Goal: Task Accomplishment & Management: Complete application form

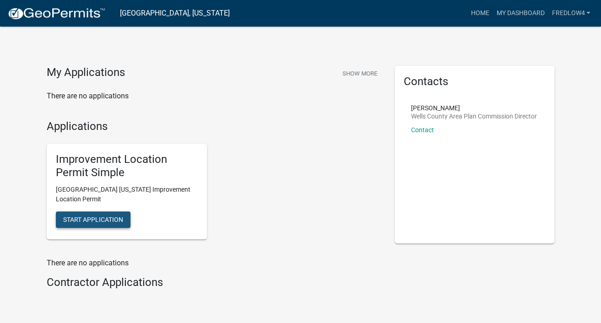
click at [116, 218] on span "Start Application" at bounding box center [93, 219] width 60 height 7
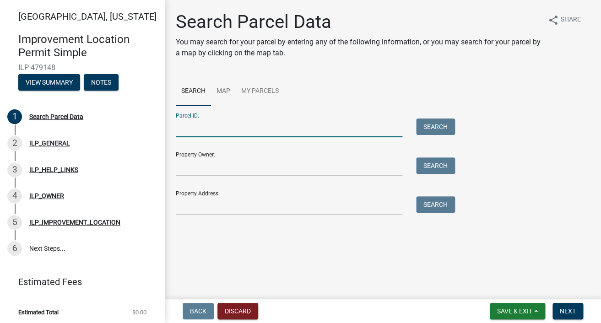
click at [209, 128] on input "Parcel ID:" at bounding box center [289, 128] width 227 height 19
type input "90-02-32-300-009.000-008"
click at [427, 119] on button "Search" at bounding box center [435, 127] width 39 height 16
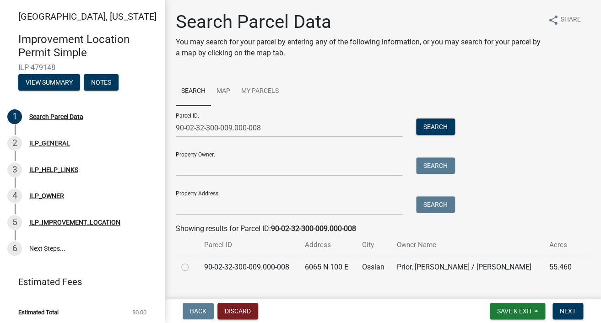
click at [192, 262] on label at bounding box center [192, 262] width 0 height 0
click at [192, 267] on input "radio" at bounding box center [195, 265] width 6 height 6
radio input "true"
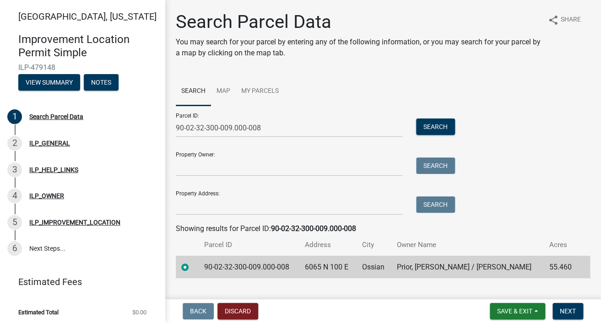
scroll to position [18, 0]
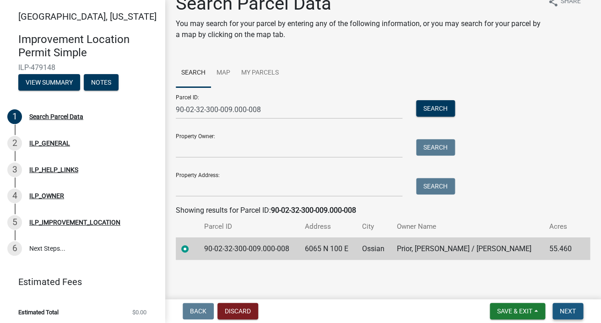
click at [569, 308] on span "Next" at bounding box center [568, 311] width 16 height 7
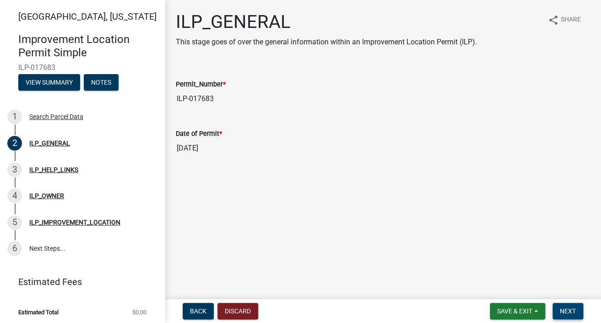
click at [565, 308] on span "Next" at bounding box center [568, 311] width 16 height 7
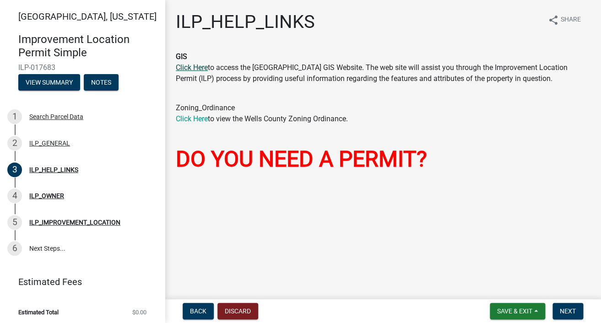
click at [204, 69] on link "Click Here" at bounding box center [192, 67] width 32 height 9
drag, startPoint x: 563, startPoint y: 311, endPoint x: 559, endPoint y: 305, distance: 7.5
click at [563, 311] on span "Next" at bounding box center [568, 311] width 16 height 7
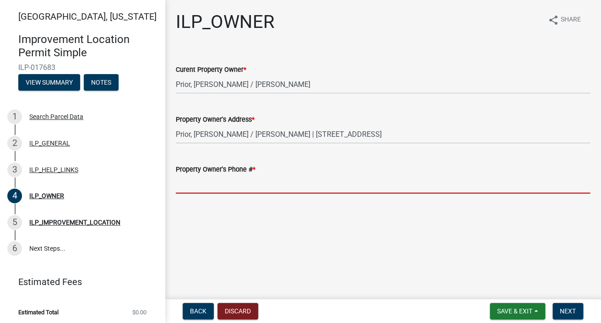
click at [307, 183] on input "Property Owner's Phone # *" at bounding box center [383, 184] width 414 height 19
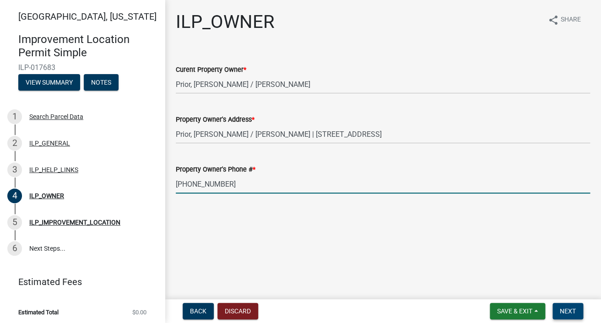
type input "[PHONE_NUMBER]"
click at [574, 311] on span "Next" at bounding box center [568, 311] width 16 height 7
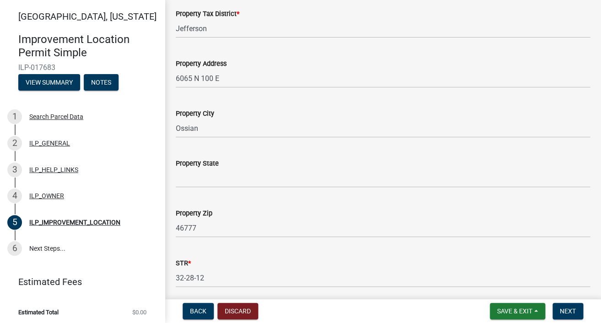
scroll to position [106, 0]
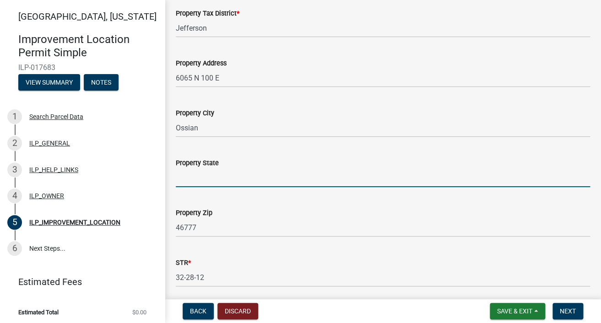
click at [352, 176] on input "Property State" at bounding box center [383, 177] width 414 height 19
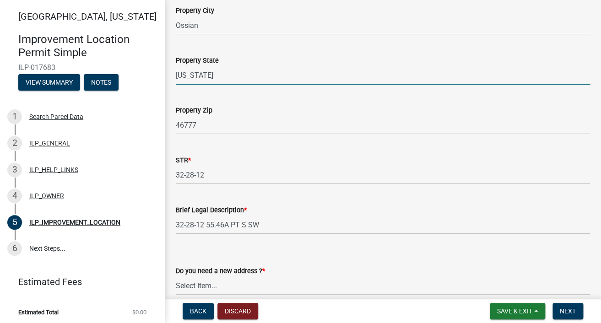
scroll to position [252, 0]
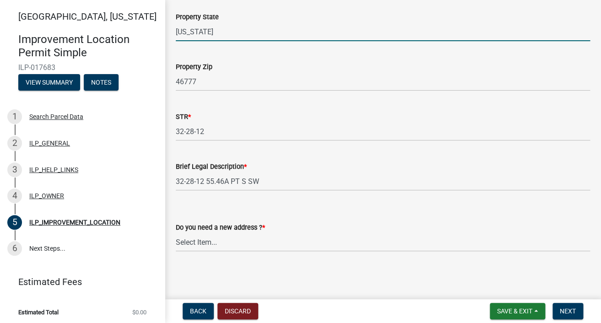
type input "[US_STATE]"
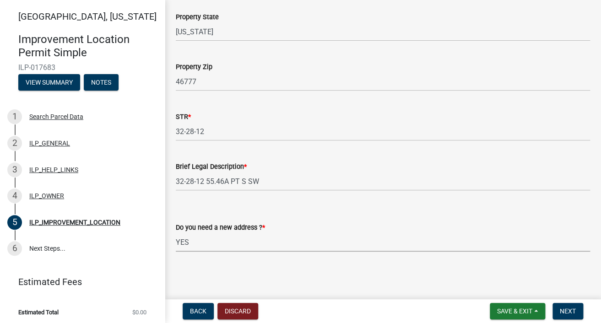
click option "YES" at bounding box center [0, 0] width 0 height 0
select select "e4f94975-13b9-47c9-bb13-f719d4a0434e"
click at [557, 310] on button "Next" at bounding box center [567, 311] width 31 height 16
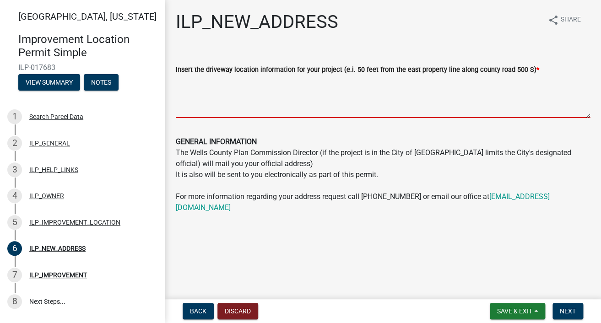
click at [254, 102] on textarea "Insert the driveway location information for your project (e.i. 50 feet from th…" at bounding box center [383, 96] width 414 height 43
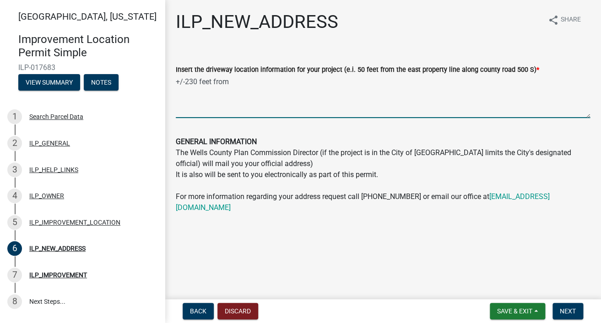
drag, startPoint x: 233, startPoint y: 82, endPoint x: 184, endPoint y: 81, distance: 49.0
click at [184, 81] on textarea "+/-230 feet from" at bounding box center [383, 96] width 414 height 43
click at [232, 83] on textarea "+/-230 feet from" at bounding box center [383, 96] width 414 height 43
drag, startPoint x: 232, startPoint y: 82, endPoint x: 168, endPoint y: 86, distance: 64.2
click at [176, 81] on textarea "+/-230 feet from" at bounding box center [383, 96] width 414 height 43
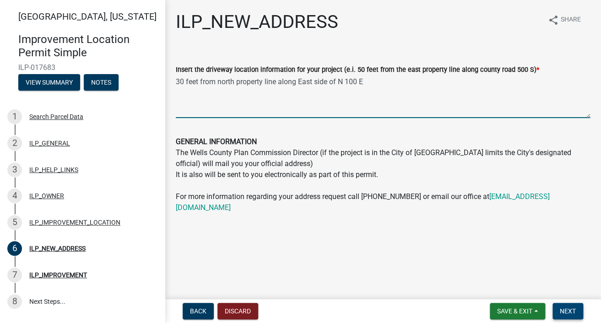
type textarea "30 feet from north property line along East side of N 100 E"
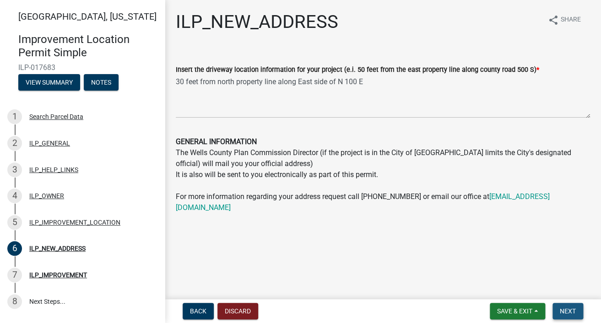
click at [568, 308] on span "Next" at bounding box center [568, 311] width 16 height 7
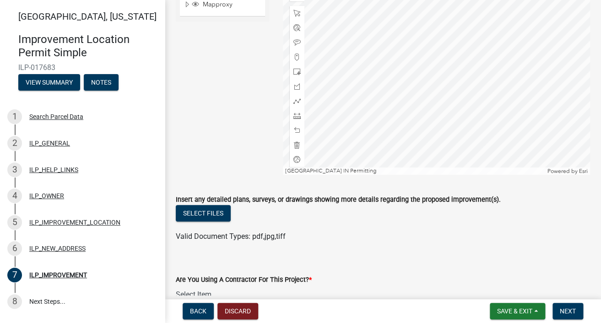
scroll to position [130, 0]
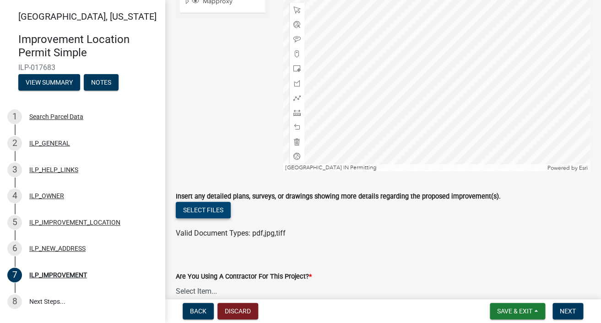
click at [210, 208] on button "Select files" at bounding box center [203, 210] width 55 height 16
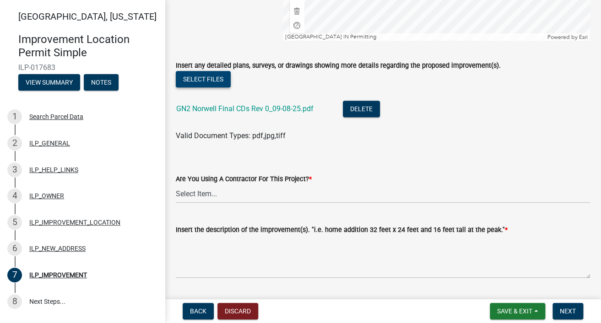
scroll to position [275, 0]
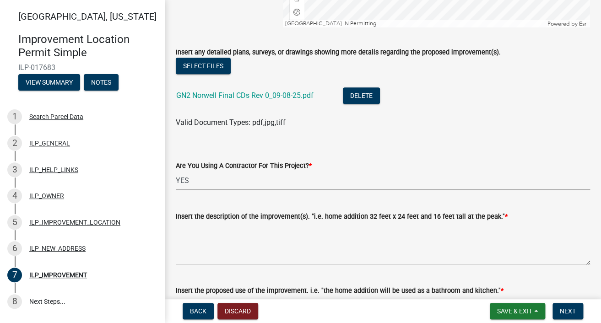
click option "YES" at bounding box center [0, 0] width 0 height 0
select select "71b507d0-569d-4a0a-b334-f72445909e69"
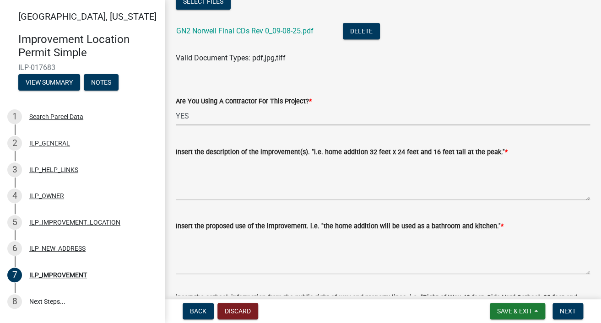
scroll to position [348, 0]
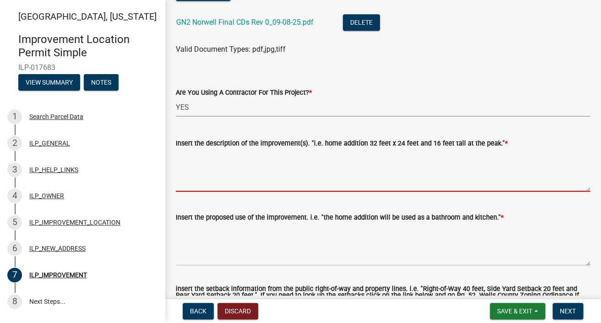
click at [286, 181] on textarea "Insert the description of the improvement(s). "i.e. home addition 32 feet x 24 …" at bounding box center [383, 170] width 414 height 43
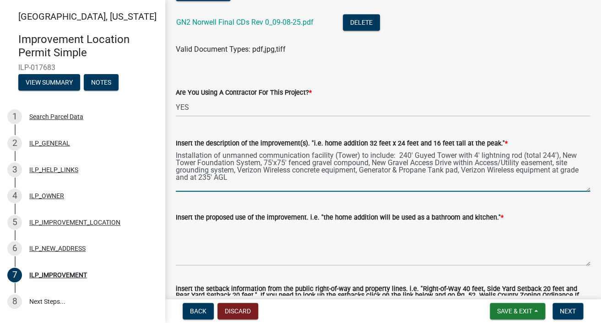
click at [191, 179] on textarea "Installation of unmanned communication facility (Tower) to include: 240' Guyed …" at bounding box center [383, 170] width 414 height 43
click at [314, 179] on textarea "Installation of unmanned communication facility (Tower) to include: 240' Guyed …" at bounding box center [383, 170] width 414 height 43
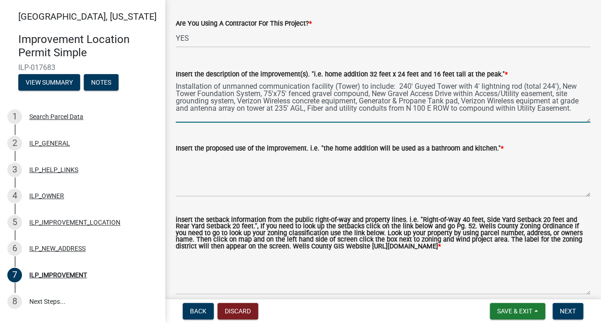
type textarea "Installation of unmanned communication facility (Tower) to include: 240' Guyed …"
click at [366, 176] on textarea "Insert the proposed use of the improvement. i.e. "the home addition will be use…" at bounding box center [383, 175] width 414 height 43
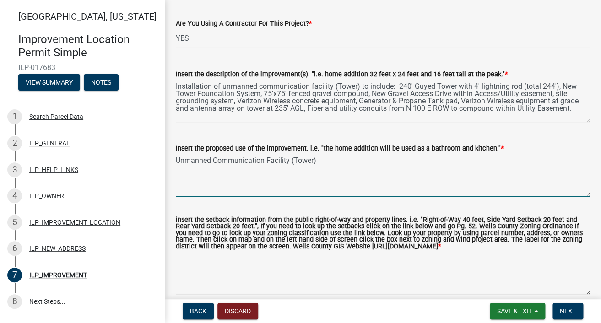
scroll to position [466, 0]
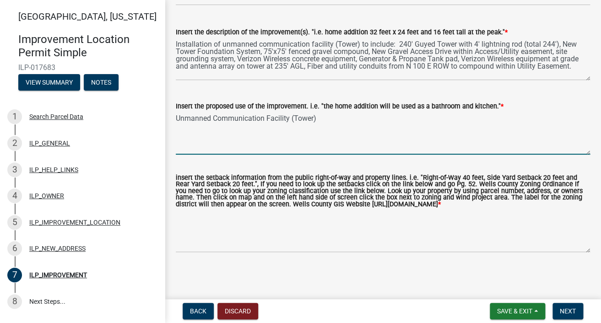
type textarea "Unmanned Communication Facility (Tower)"
click at [323, 244] on textarea "insert the setback information from the public right-of-way and property lines.…" at bounding box center [383, 231] width 414 height 43
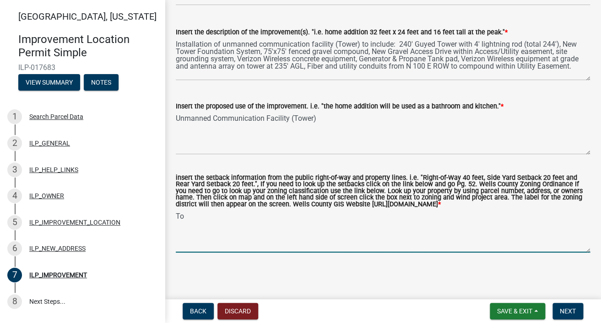
type textarea "T"
type textarea "W"
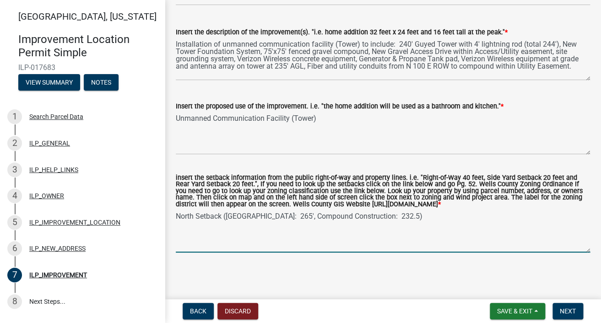
click at [199, 217] on textarea "North Setback ([GEOGRAPHIC_DATA]: 265', Compound Construction: 232.5)" at bounding box center [383, 231] width 414 height 43
click at [456, 216] on textarea "North Property Line Setback ([GEOGRAPHIC_DATA]: 265', Compound Construction: 23…" at bounding box center [383, 231] width 414 height 43
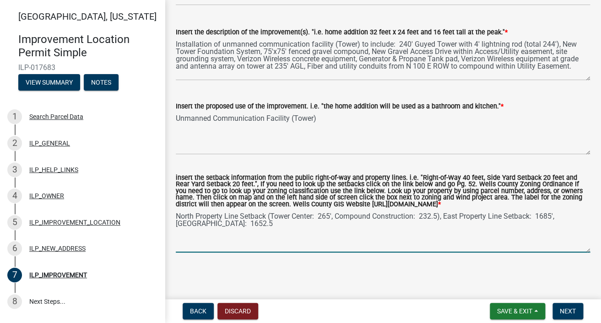
drag, startPoint x: 416, startPoint y: 216, endPoint x: 374, endPoint y: 216, distance: 42.6
click at [374, 216] on textarea "North Property Line Setback (Tower Center: 265', Compound Construction: 232.5),…" at bounding box center [383, 231] width 414 height 43
click at [490, 217] on textarea "North Property Line Setback ([GEOGRAPHIC_DATA]: 265', Compound: 232.5), East Pr…" at bounding box center [383, 231] width 414 height 43
click at [497, 217] on textarea "North Property Line Setback ([GEOGRAPHIC_DATA]: 265', Compound: 232.5), East Pr…" at bounding box center [383, 231] width 414 height 43
click at [492, 217] on textarea "North Property Line Setback ([GEOGRAPHIC_DATA]: 265', Compound: 232.5), East Pr…" at bounding box center [383, 231] width 414 height 43
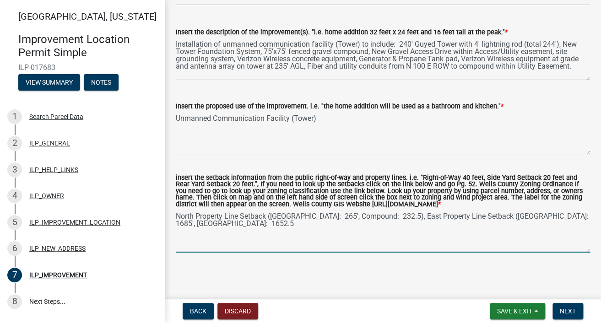
click at [244, 223] on textarea "North Property Line Setback ([GEOGRAPHIC_DATA]: 265', Compound: 232.5), East Pr…" at bounding box center [383, 231] width 414 height 43
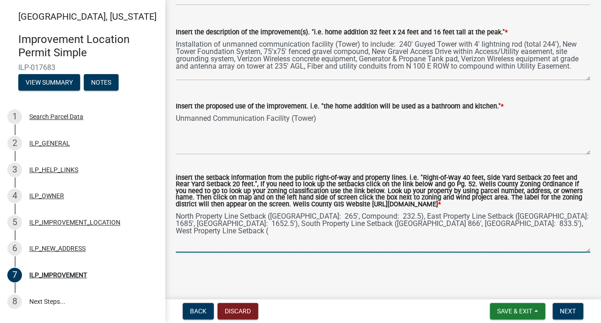
click at [561, 224] on textarea "North Property Line Setback ([GEOGRAPHIC_DATA]: 265', Compound: 232.5), East Pr…" at bounding box center [383, 231] width 414 height 43
click at [533, 223] on textarea "North Property Line Setback ([GEOGRAPHIC_DATA]: 265', Compound: 232.5), East Pr…" at bounding box center [383, 231] width 414 height 43
click at [213, 232] on textarea "North Property Line Setback ([GEOGRAPHIC_DATA]: 265', Compound: 232.5), East Pr…" at bounding box center [383, 231] width 414 height 43
type textarea "North Property Line Setback ([GEOGRAPHIC_DATA]: 265', Compound: 232.5), East Pr…"
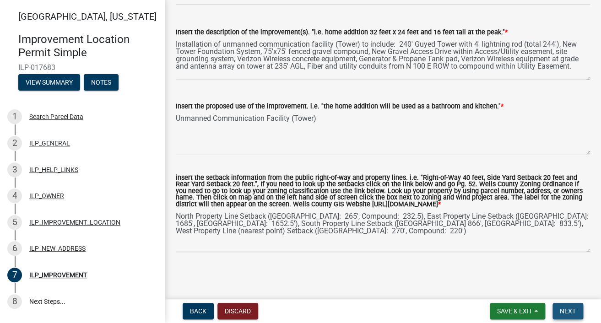
drag, startPoint x: 567, startPoint y: 310, endPoint x: 524, endPoint y: 264, distance: 62.8
click at [567, 310] on span "Next" at bounding box center [568, 311] width 16 height 7
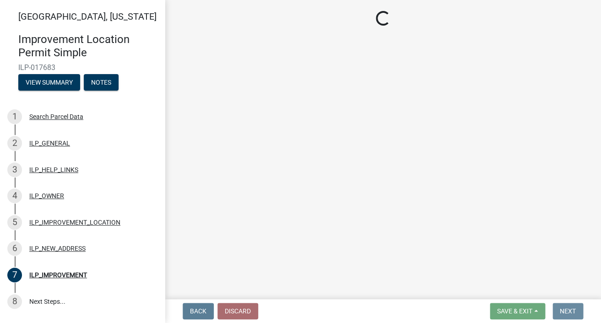
scroll to position [0, 0]
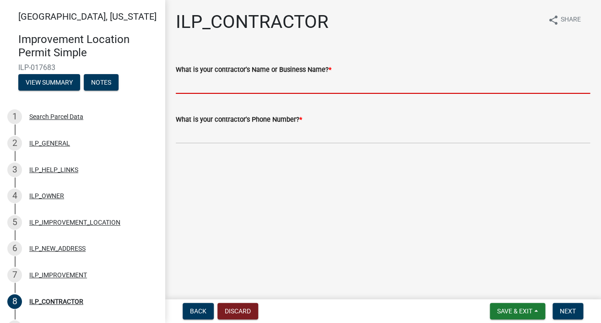
click at [312, 81] on input "What is your contractor's Name or Business Name? *" at bounding box center [383, 84] width 414 height 19
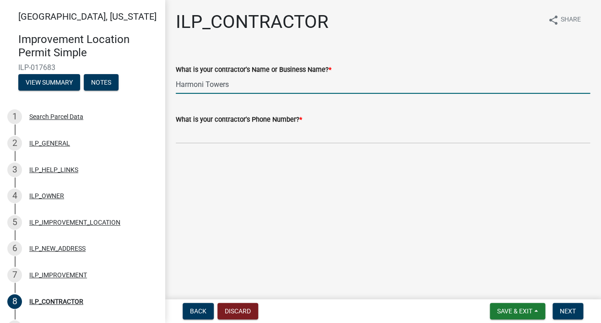
type input "Harmoni Towers"
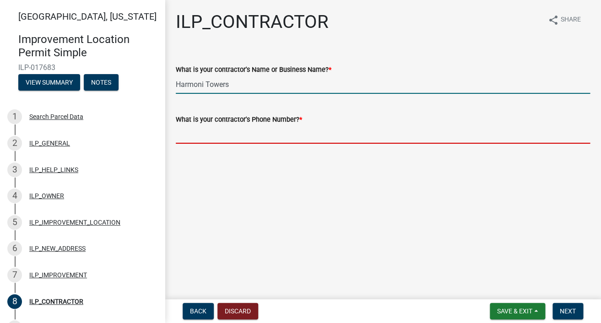
click at [288, 130] on input "What is your contractor's Phone Number? *" at bounding box center [383, 134] width 414 height 19
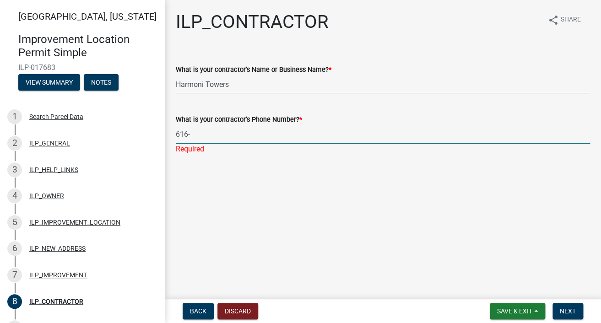
paste input "308-9731‬"
type input "[PHONE_NUMBER]‬"
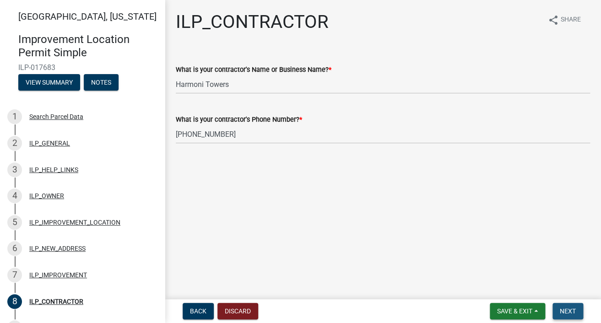
click at [563, 305] on button "Next" at bounding box center [567, 311] width 31 height 16
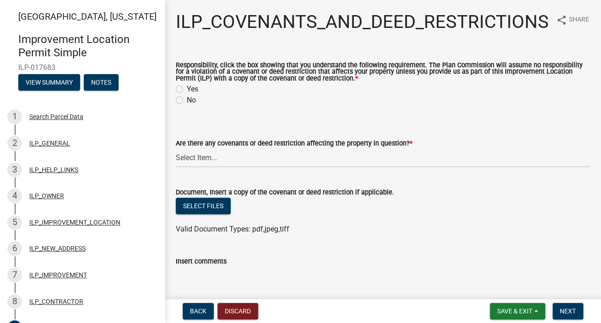
drag, startPoint x: 180, startPoint y: 92, endPoint x: 227, endPoint y: 108, distance: 49.2
click at [187, 91] on label "Yes" at bounding box center [192, 89] width 11 height 11
click at [187, 90] on input "Yes" at bounding box center [190, 87] width 6 height 6
radio input "true"
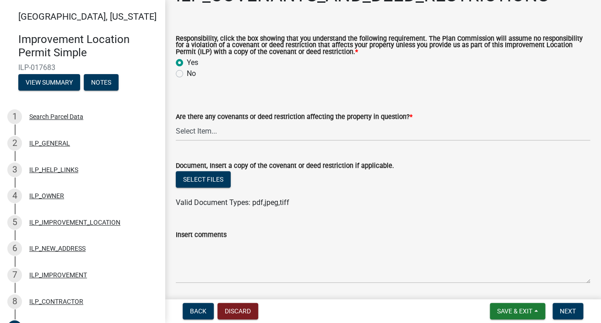
scroll to position [42, 0]
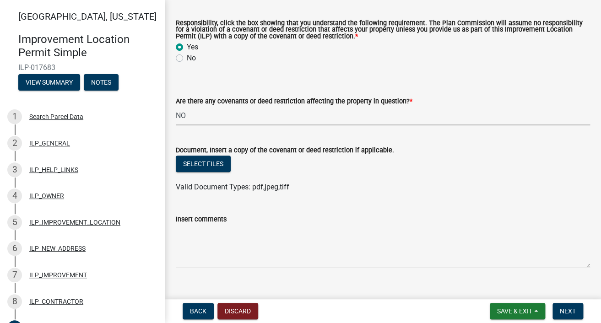
click option "NO" at bounding box center [0, 0] width 0 height 0
select select "8e2002f1-ace1-422c-92a0-aa7ffd64ff05"
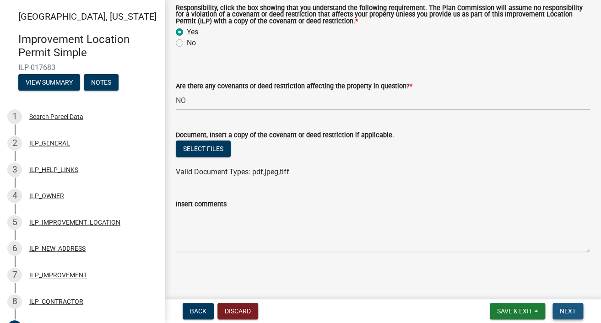
click at [568, 311] on span "Next" at bounding box center [568, 311] width 16 height 7
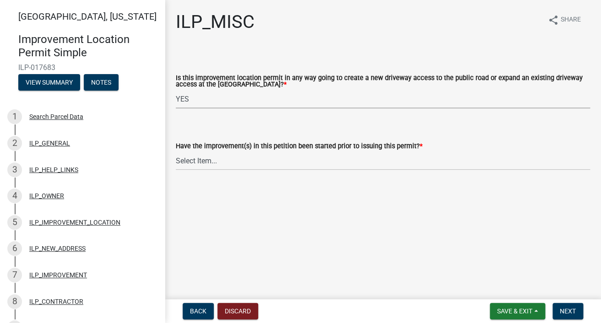
click option "YES" at bounding box center [0, 0] width 0 height 0
select select "7bbc9f35-8690-4155-9a41-9f01907d32de"
click option "NO" at bounding box center [0, 0] width 0 height 0
select select "87690217-1c5d-4f3f-89a3-85c12ce3295a"
click at [572, 311] on span "Next" at bounding box center [568, 311] width 16 height 7
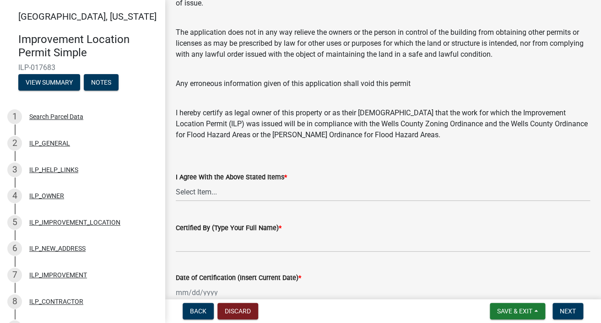
scroll to position [161, 0]
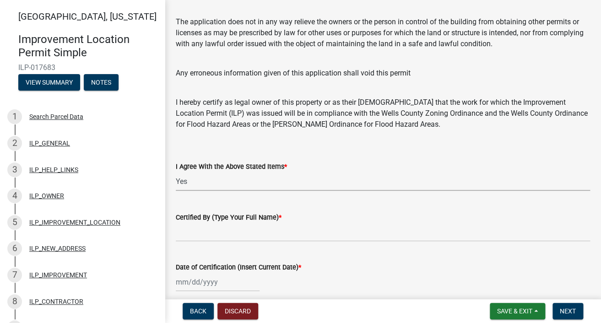
click option "Yes" at bounding box center [0, 0] width 0 height 0
select select "bd96893d-fc5a-4886-96bc-c23f48f60341"
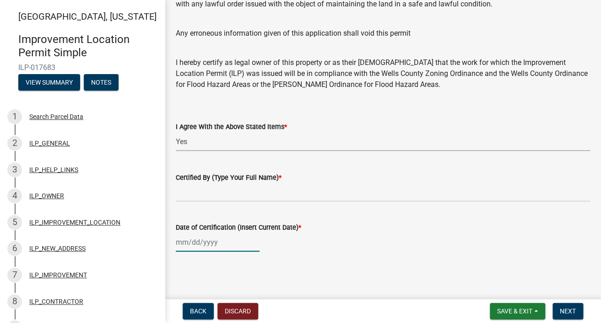
click at [214, 244] on input "Date of Certification (Insert Current Date) *" at bounding box center [218, 242] width 84 height 19
select select "9"
select select "2025"
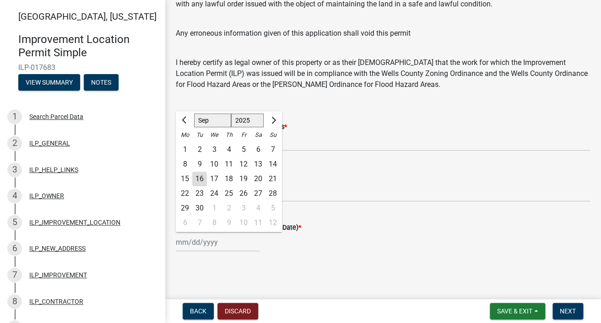
drag, startPoint x: 203, startPoint y: 178, endPoint x: 209, endPoint y: 180, distance: 6.2
click at [203, 178] on div "16" at bounding box center [199, 179] width 15 height 15
type input "[DATE]"
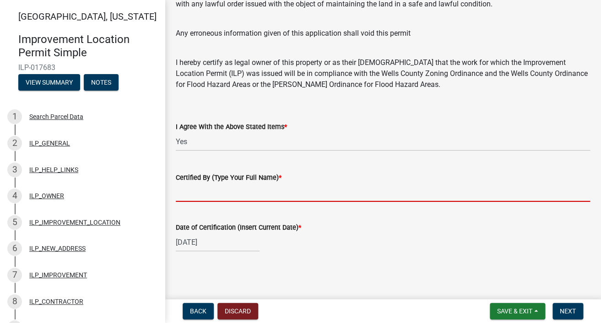
click at [270, 195] on input "Certified By (Type Your Full Name) *" at bounding box center [383, 192] width 414 height 19
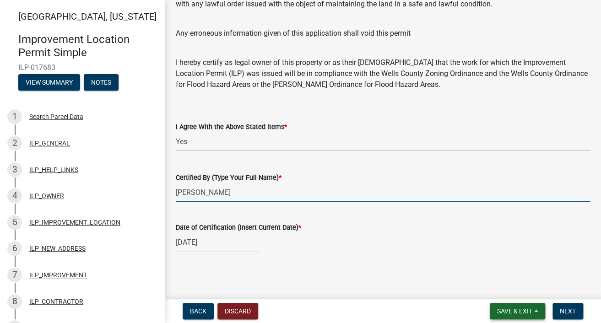
type input "[PERSON_NAME]"
click at [503, 306] on button "Save & Exit" at bounding box center [517, 311] width 55 height 16
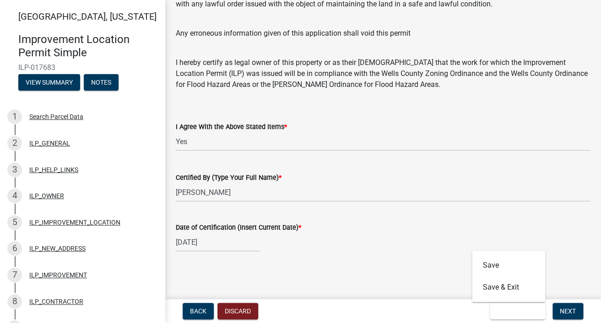
click at [445, 206] on wm-data-entity-input "Certified By (Type Your Full Name) * [PERSON_NAME]" at bounding box center [383, 184] width 414 height 50
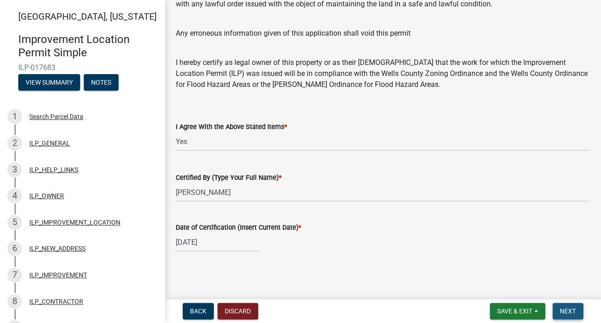
click at [568, 304] on button "Next" at bounding box center [567, 311] width 31 height 16
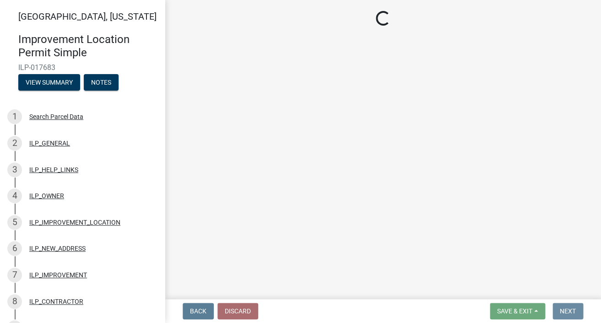
scroll to position [0, 0]
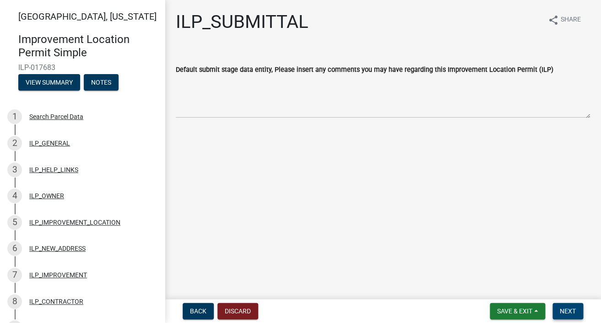
click at [558, 309] on button "Next" at bounding box center [567, 311] width 31 height 16
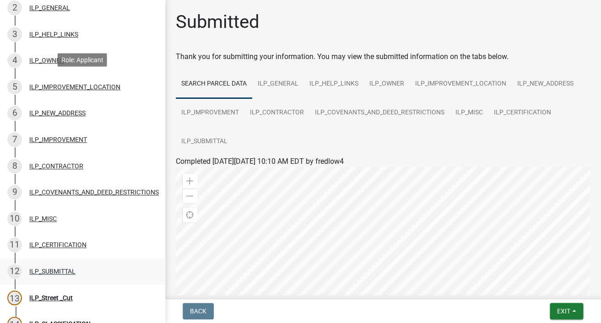
scroll to position [146, 0]
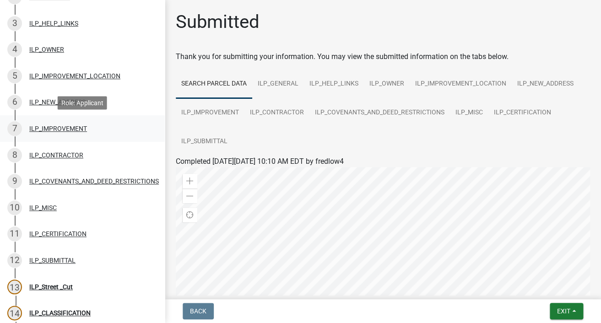
click at [45, 125] on div "ILP_IMPROVEMENT" at bounding box center [58, 128] width 58 height 6
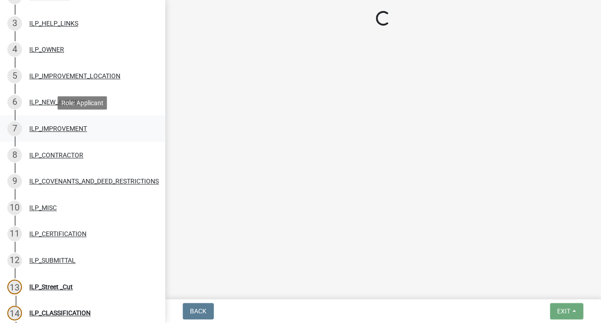
select select "71b507d0-569d-4a0a-b334-f72445909e69"
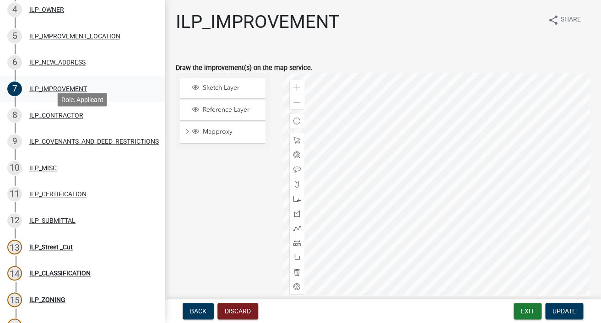
scroll to position [195, 0]
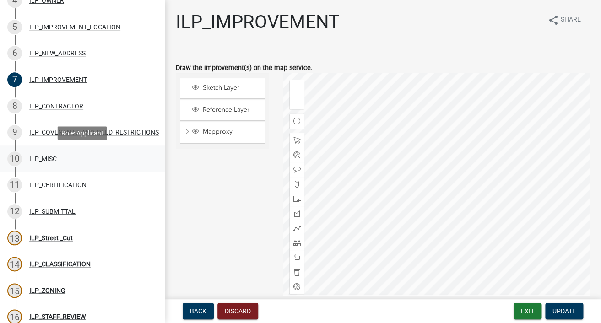
click at [43, 154] on div "10 ILP_MISC" at bounding box center [78, 158] width 143 height 15
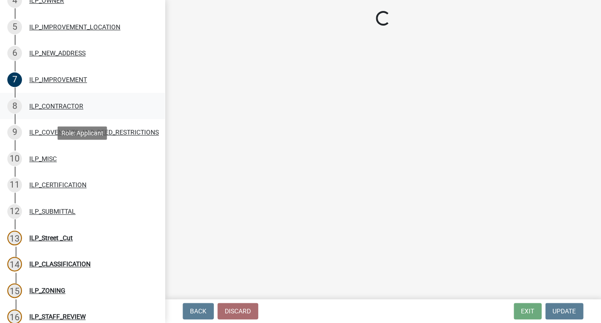
select select "7bbc9f35-8690-4155-9a41-9f01907d32de"
select select "87690217-1c5d-4f3f-89a3-85c12ce3295a"
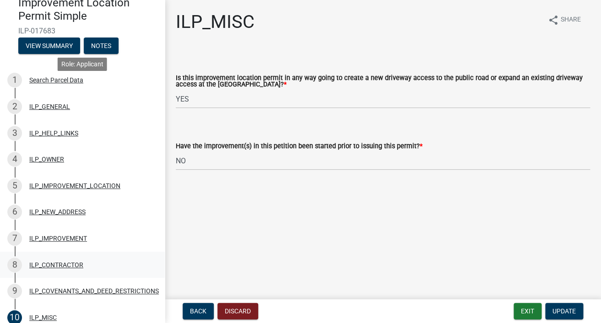
scroll to position [27, 0]
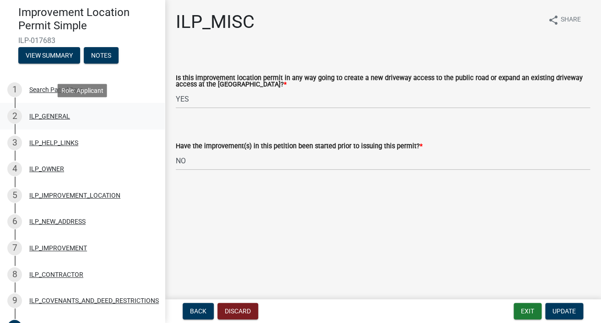
click at [57, 112] on div "2 ILP_GENERAL" at bounding box center [78, 116] width 143 height 15
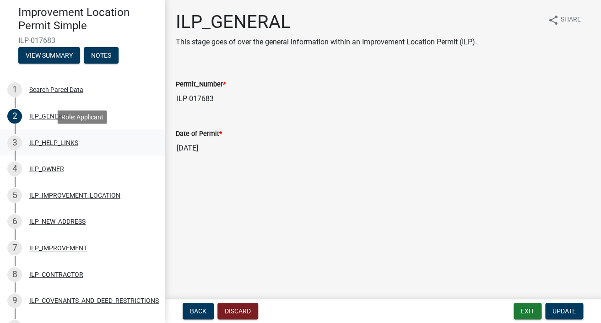
click at [54, 141] on div "ILP_HELP_LINKS" at bounding box center [53, 143] width 49 height 6
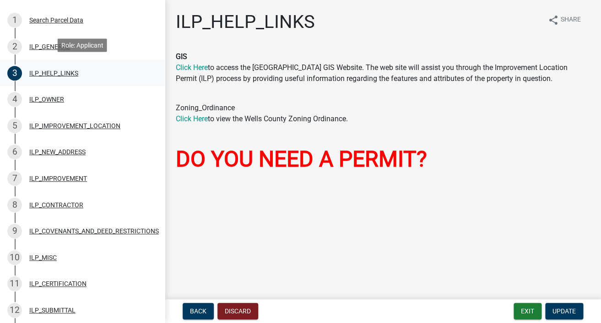
scroll to position [105, 0]
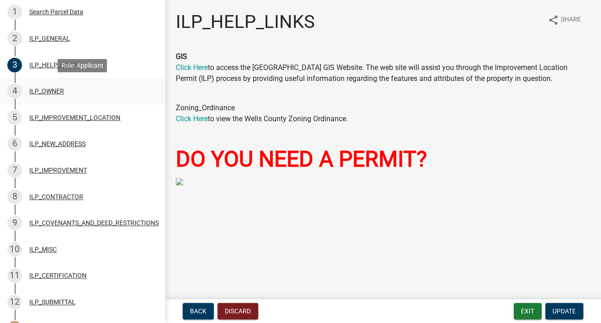
click at [52, 91] on div "ILP_OWNER" at bounding box center [46, 91] width 35 height 6
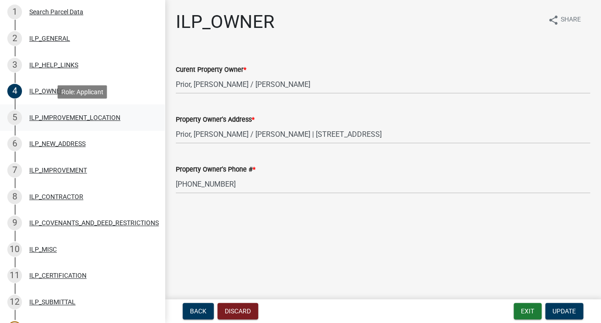
click at [49, 115] on div "ILP_IMPROVEMENT_LOCATION" at bounding box center [74, 117] width 91 height 6
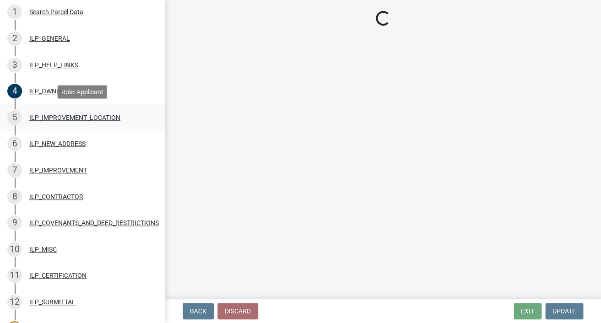
select select "e4f94975-13b9-47c9-bb13-f719d4a0434e"
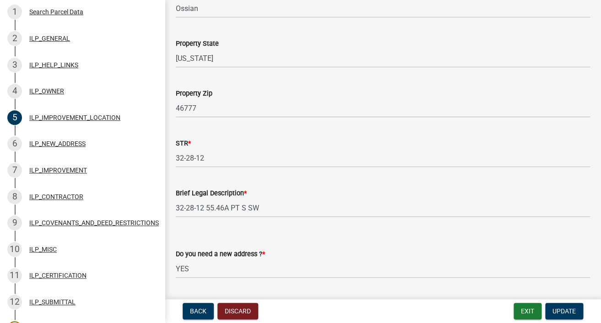
scroll to position [252, 0]
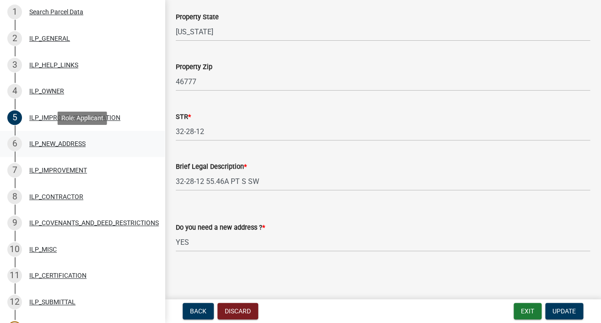
click at [60, 141] on div "ILP_NEW_ADDRESS" at bounding box center [57, 144] width 56 height 6
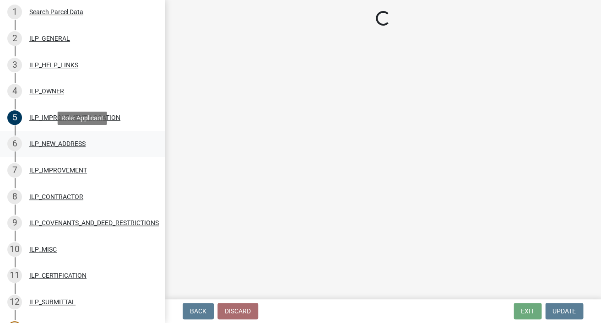
scroll to position [0, 0]
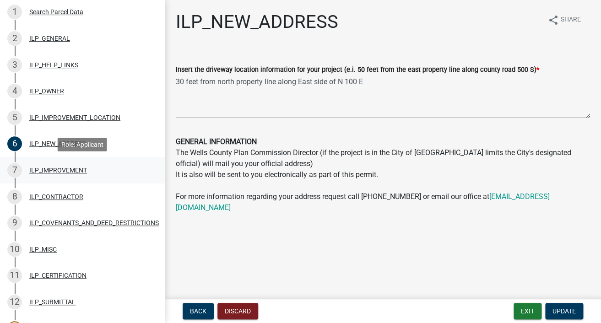
click at [58, 170] on div "ILP_IMPROVEMENT" at bounding box center [58, 170] width 58 height 6
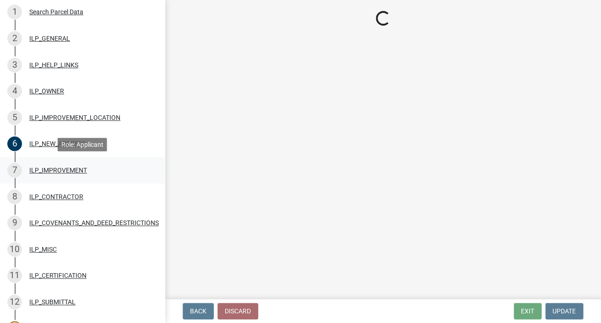
select select "71b507d0-569d-4a0a-b334-f72445909e69"
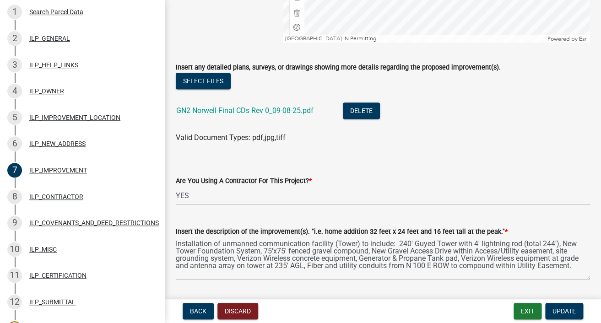
scroll to position [261, 0]
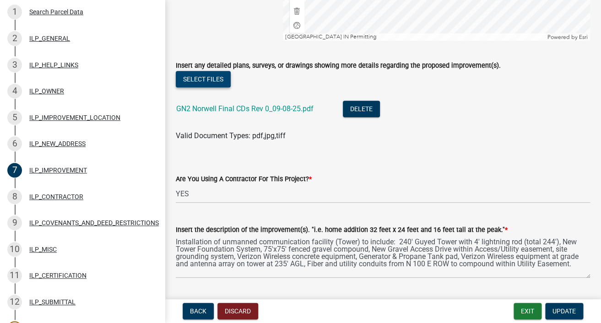
click at [215, 80] on button "Select files" at bounding box center [203, 79] width 55 height 16
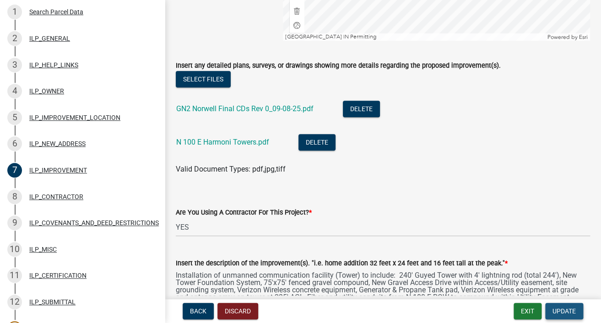
drag, startPoint x: 568, startPoint y: 315, endPoint x: 562, endPoint y: 312, distance: 6.1
click at [568, 315] on button "Update" at bounding box center [564, 311] width 38 height 16
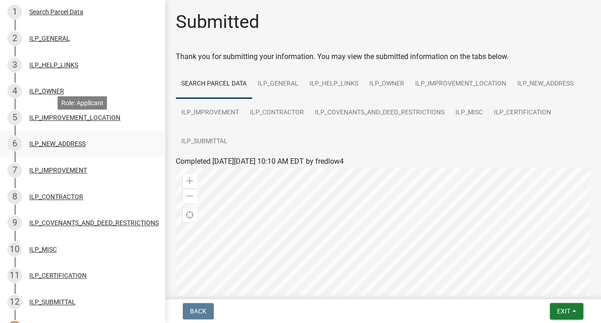
scroll to position [293, 0]
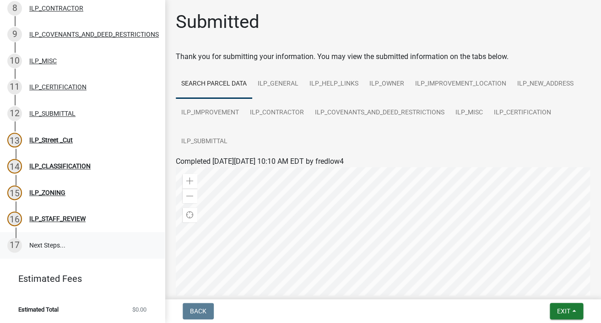
click at [60, 241] on link "17 Next Steps..." at bounding box center [82, 245] width 165 height 27
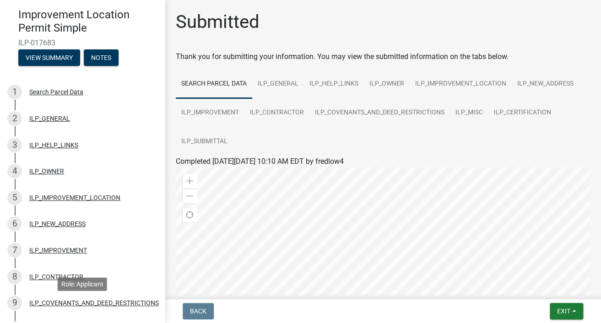
scroll to position [0, 0]
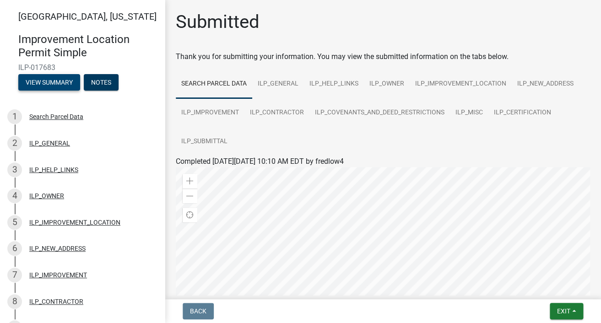
click at [55, 82] on button "View Summary" at bounding box center [49, 82] width 62 height 16
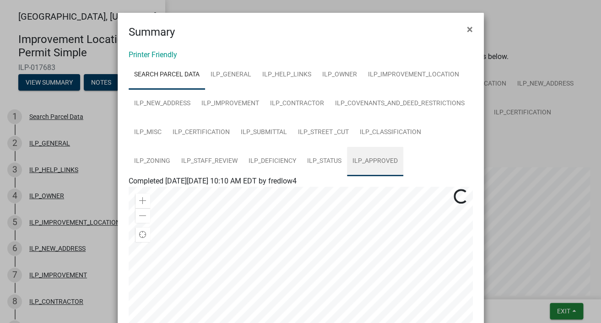
click at [381, 159] on link "ILP_APPROVED" at bounding box center [375, 161] width 56 height 29
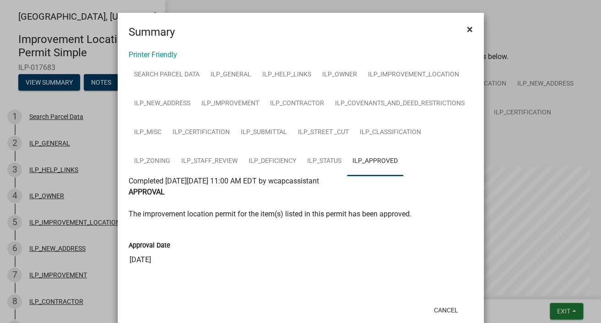
click at [470, 29] on span "×" at bounding box center [470, 29] width 6 height 13
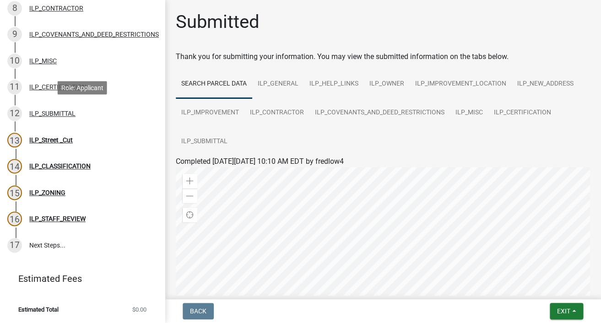
scroll to position [293, 0]
drag, startPoint x: 68, startPoint y: 216, endPoint x: 90, endPoint y: 205, distance: 24.2
click at [68, 216] on div "ILP_STAFF_REVIEW" at bounding box center [57, 219] width 56 height 6
click at [568, 310] on span "Exit" at bounding box center [563, 311] width 13 height 7
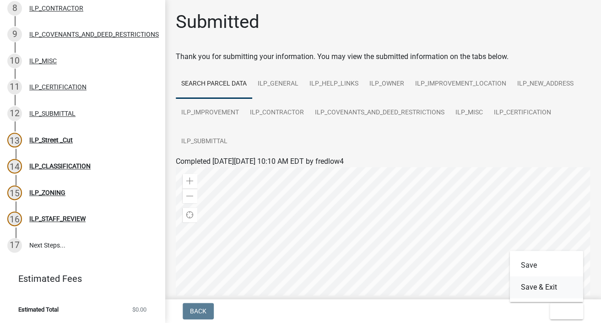
click at [537, 285] on button "Save & Exit" at bounding box center [546, 287] width 73 height 22
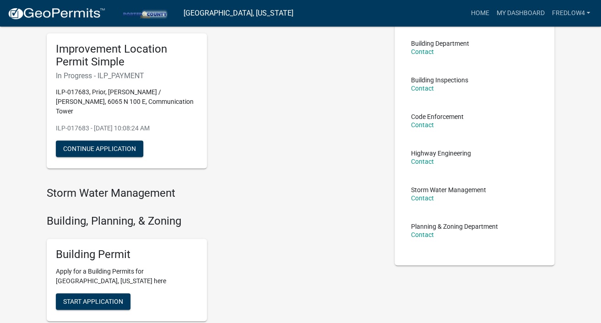
scroll to position [39, 0]
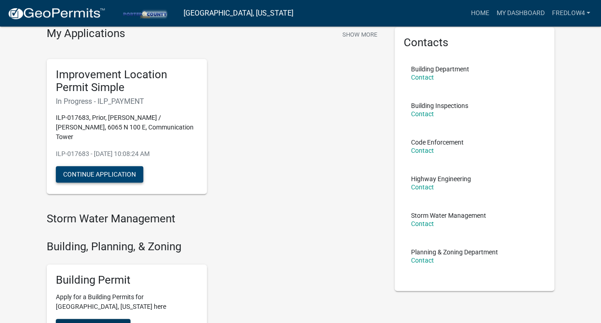
click at [117, 166] on button "Continue Application" at bounding box center [99, 174] width 87 height 16
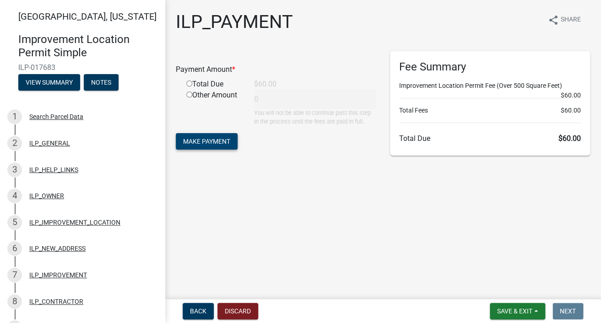
click at [213, 141] on span "Make Payment" at bounding box center [206, 141] width 47 height 7
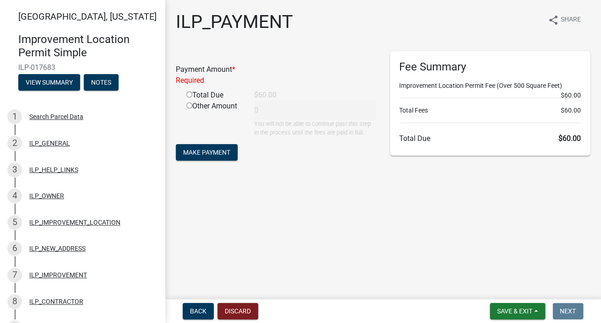
click at [191, 96] on input "radio" at bounding box center [189, 95] width 6 height 6
radio input "true"
type input "60"
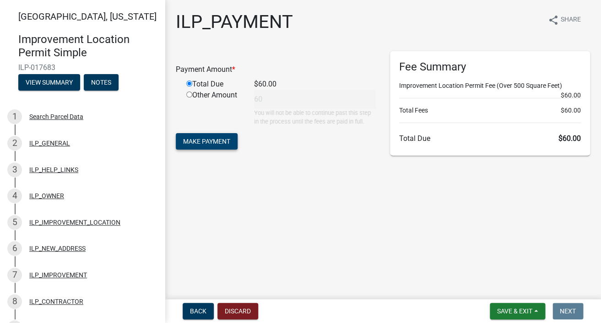
click at [208, 139] on span "Make Payment" at bounding box center [206, 141] width 47 height 7
click at [188, 83] on input "radio" at bounding box center [189, 84] width 6 height 6
radio input "true"
type input "60"
click at [211, 140] on span "Make Payment" at bounding box center [206, 141] width 47 height 7
